Goal: Find specific page/section: Find specific page/section

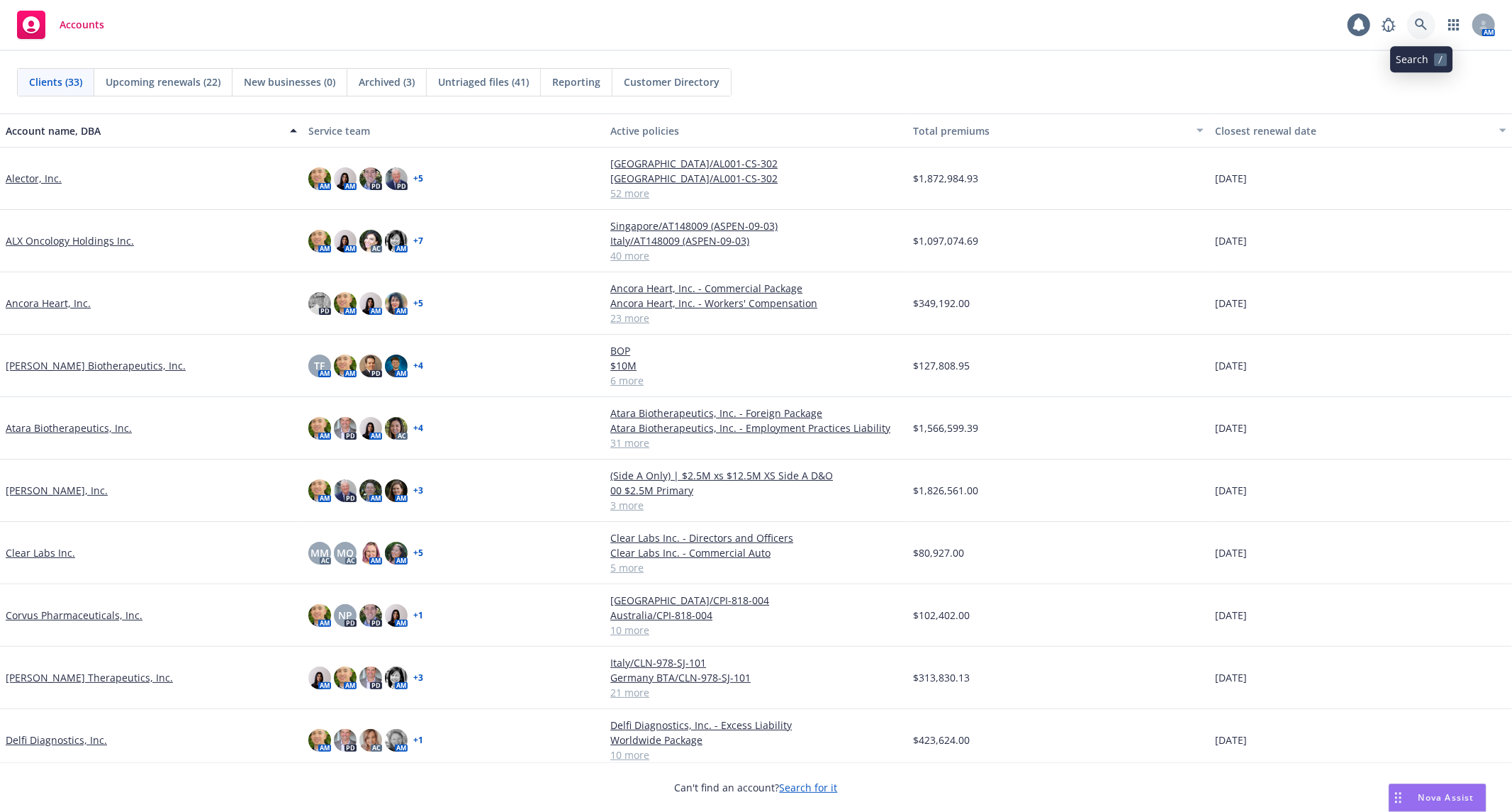
click at [1422, 19] on icon at bounding box center [1421, 25] width 13 height 13
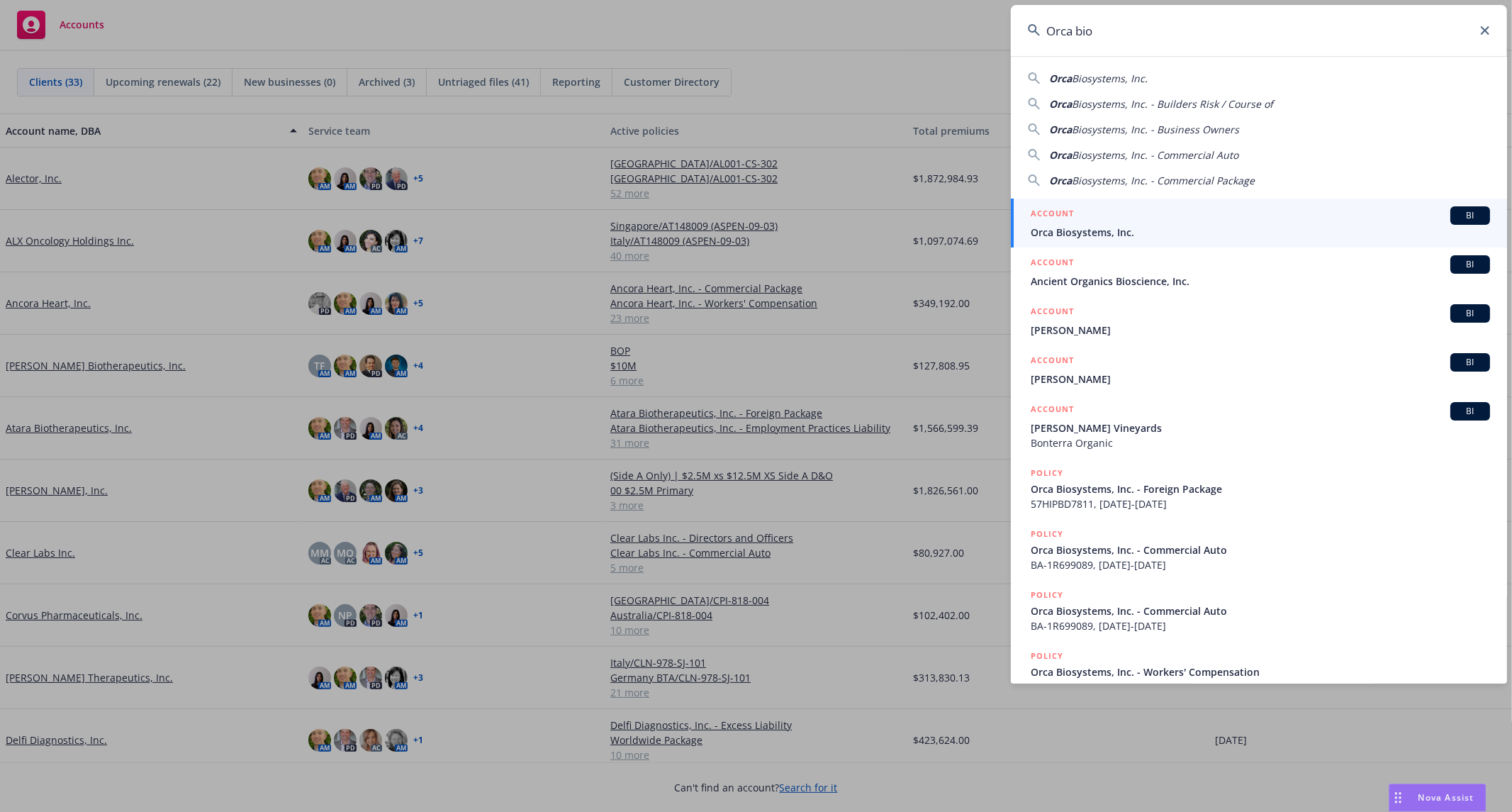
type input "Orca bio"
click at [1139, 218] on div "ACCOUNT BI" at bounding box center [1261, 216] width 459 height 19
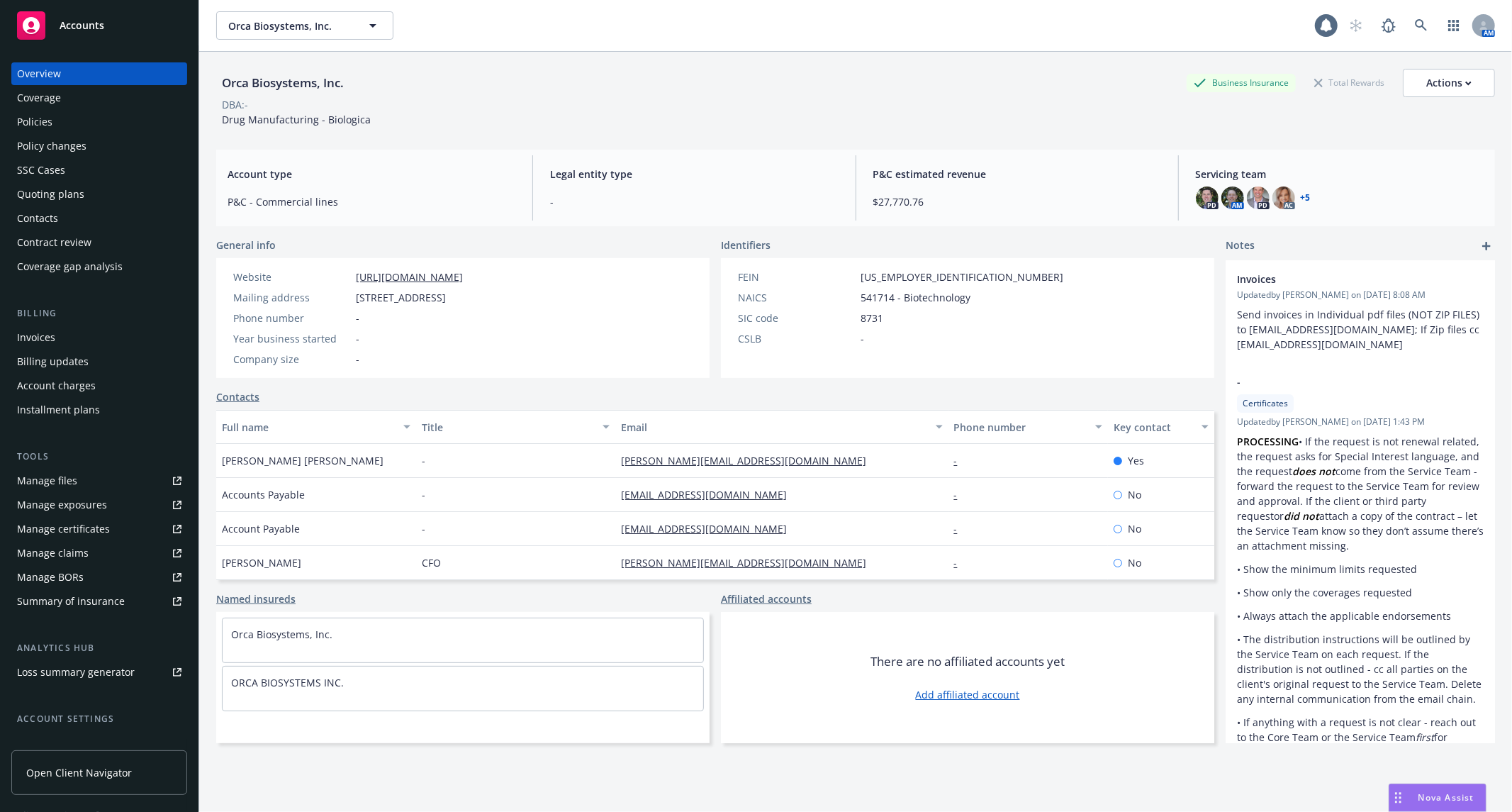
click at [121, 105] on div "Coverage" at bounding box center [99, 98] width 165 height 22
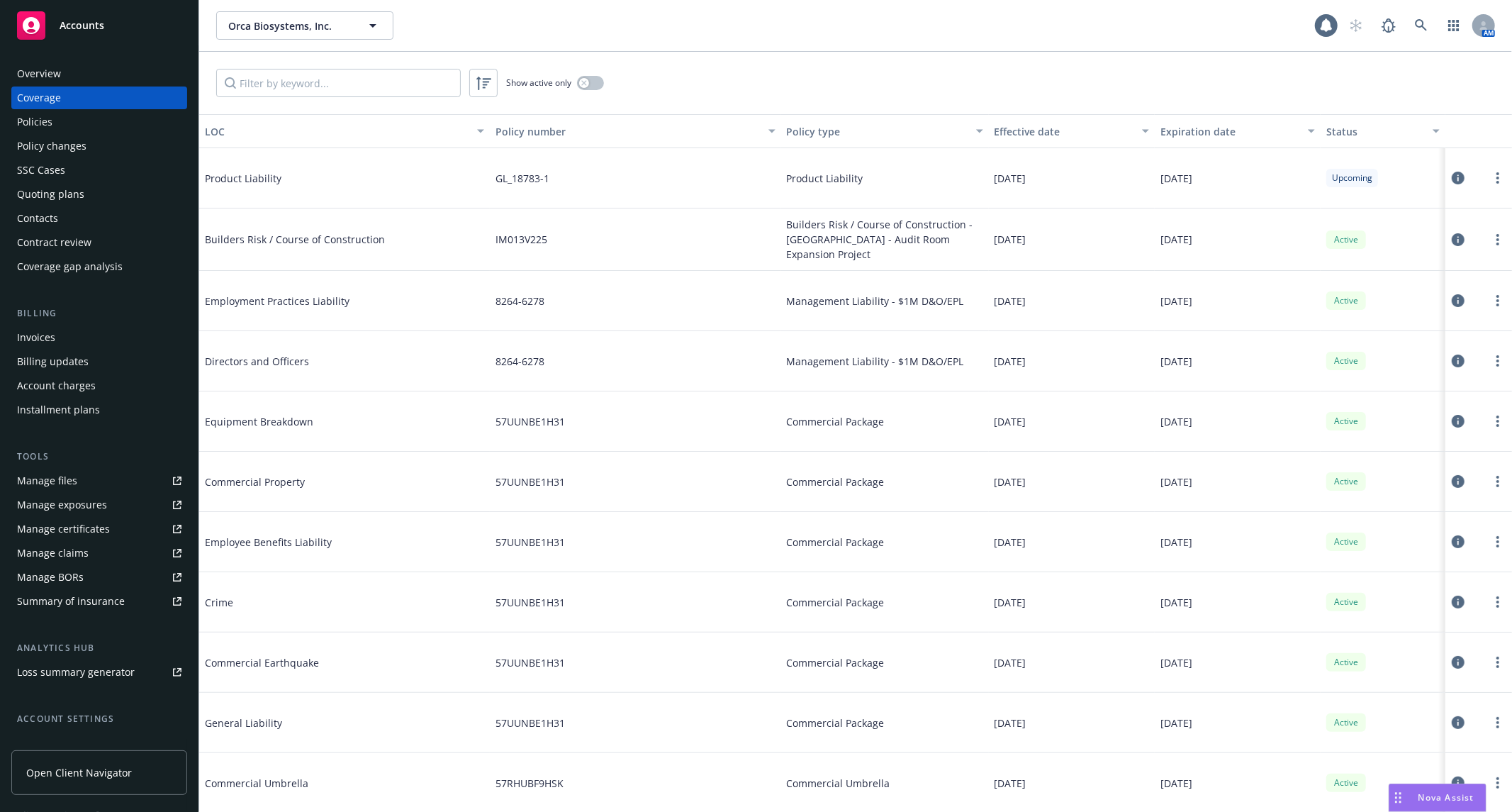
click at [109, 124] on div "Policies" at bounding box center [99, 122] width 165 height 22
